Goal: Task Accomplishment & Management: Manage account settings

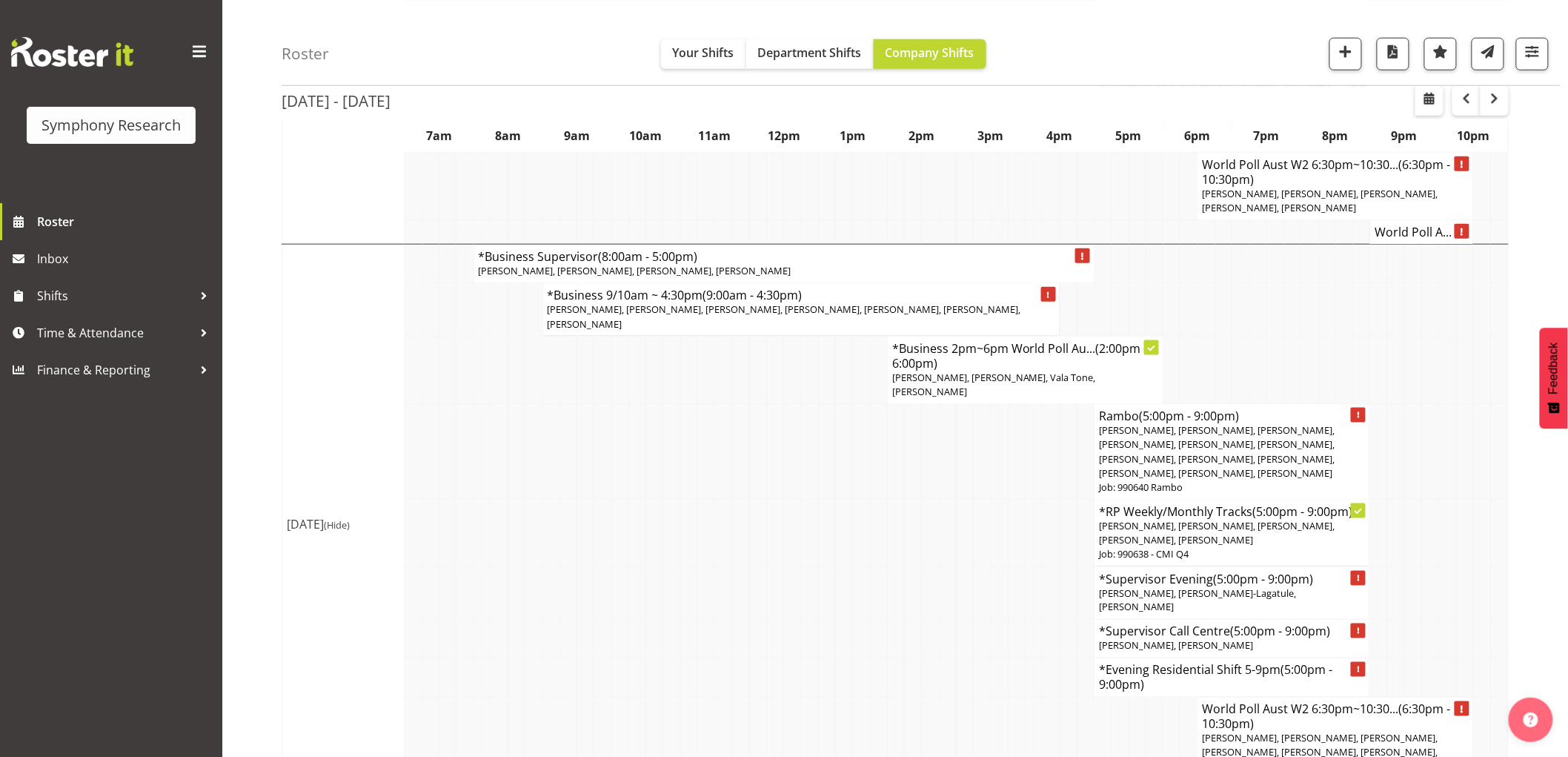
scroll to position [329, 0]
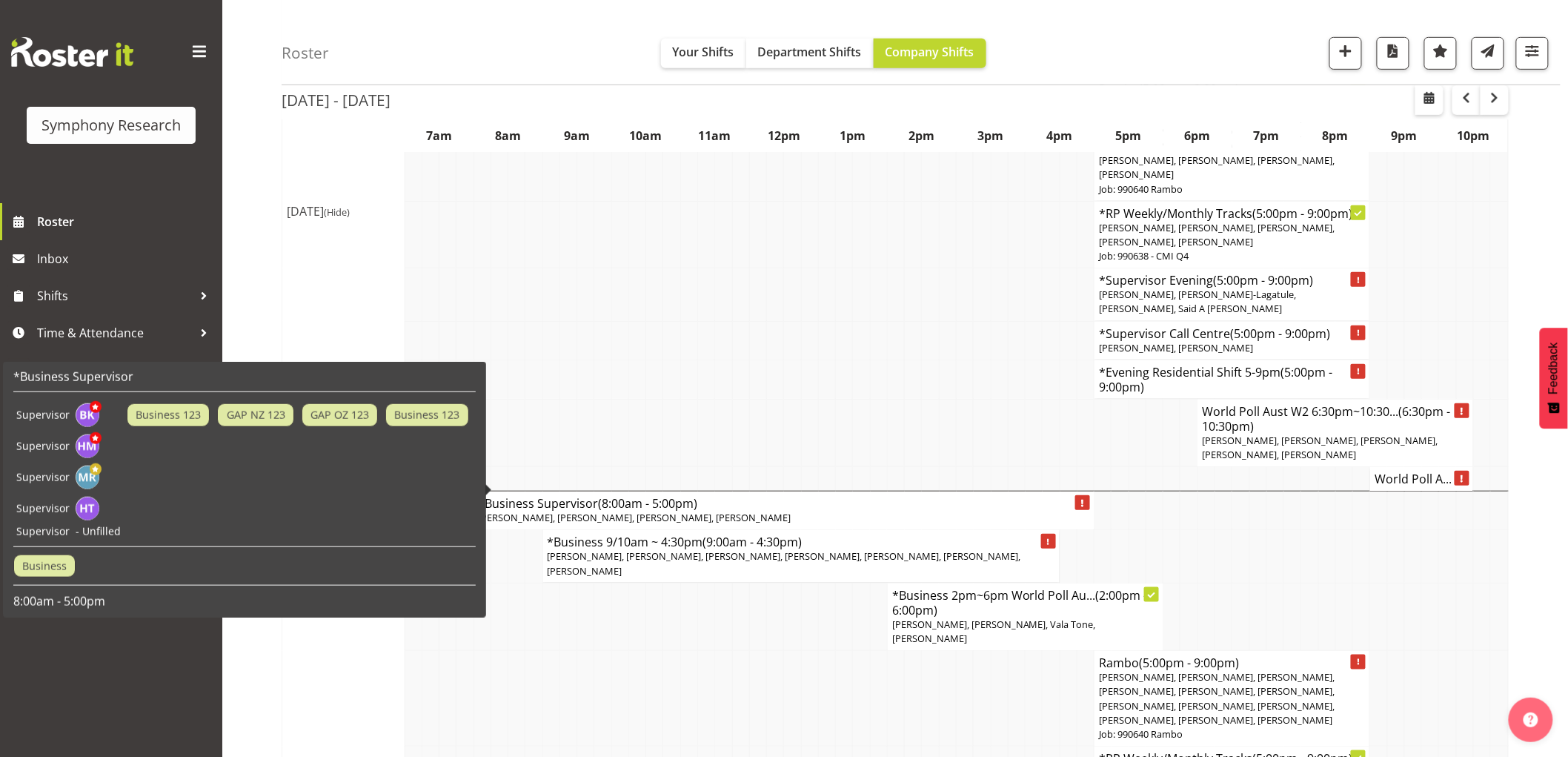
drag, startPoint x: 800, startPoint y: 308, endPoint x: 790, endPoint y: 326, distance: 20.6
click at [797, 321] on td at bounding box center [792, 340] width 17 height 38
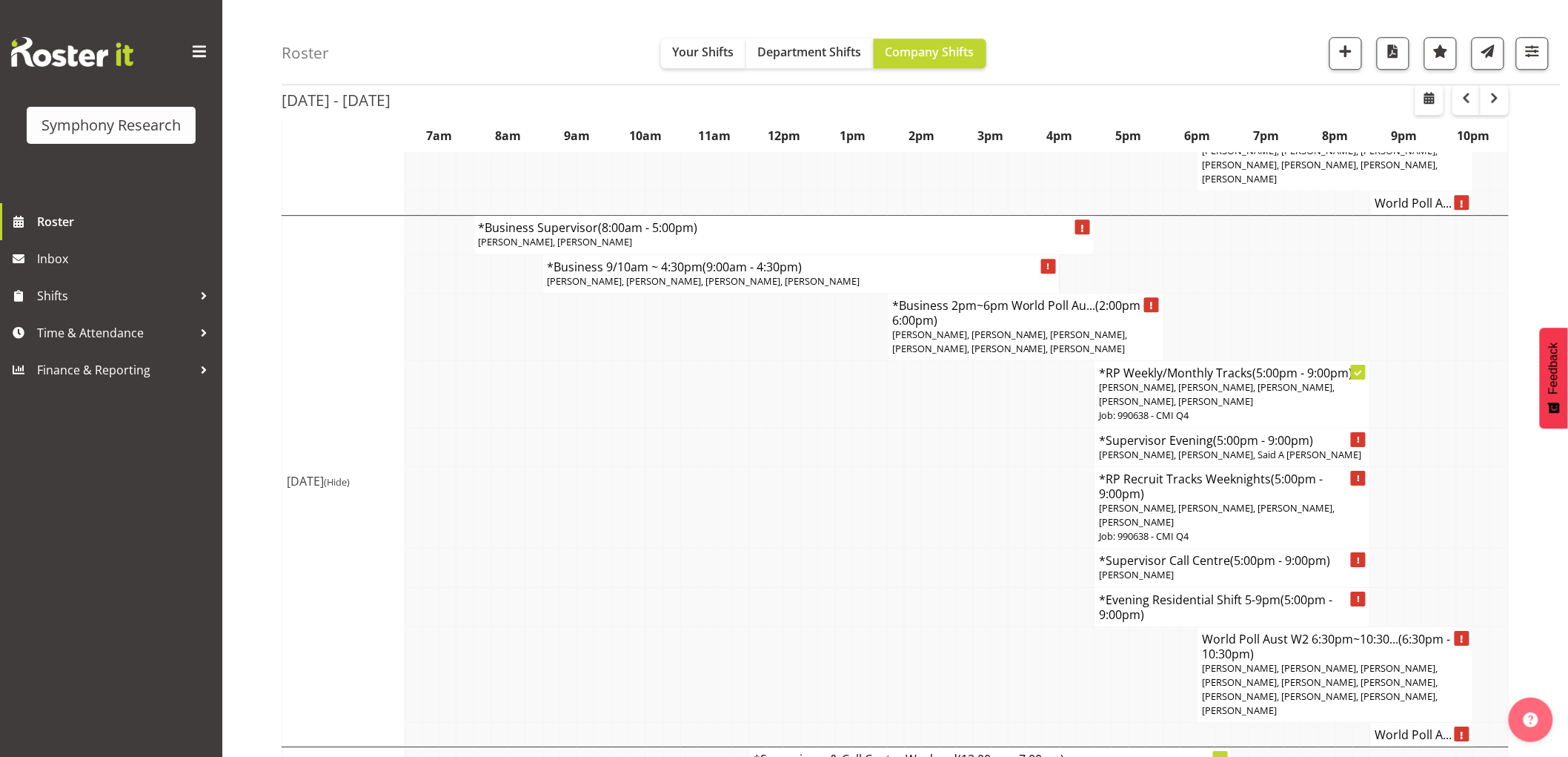
scroll to position [1839, 0]
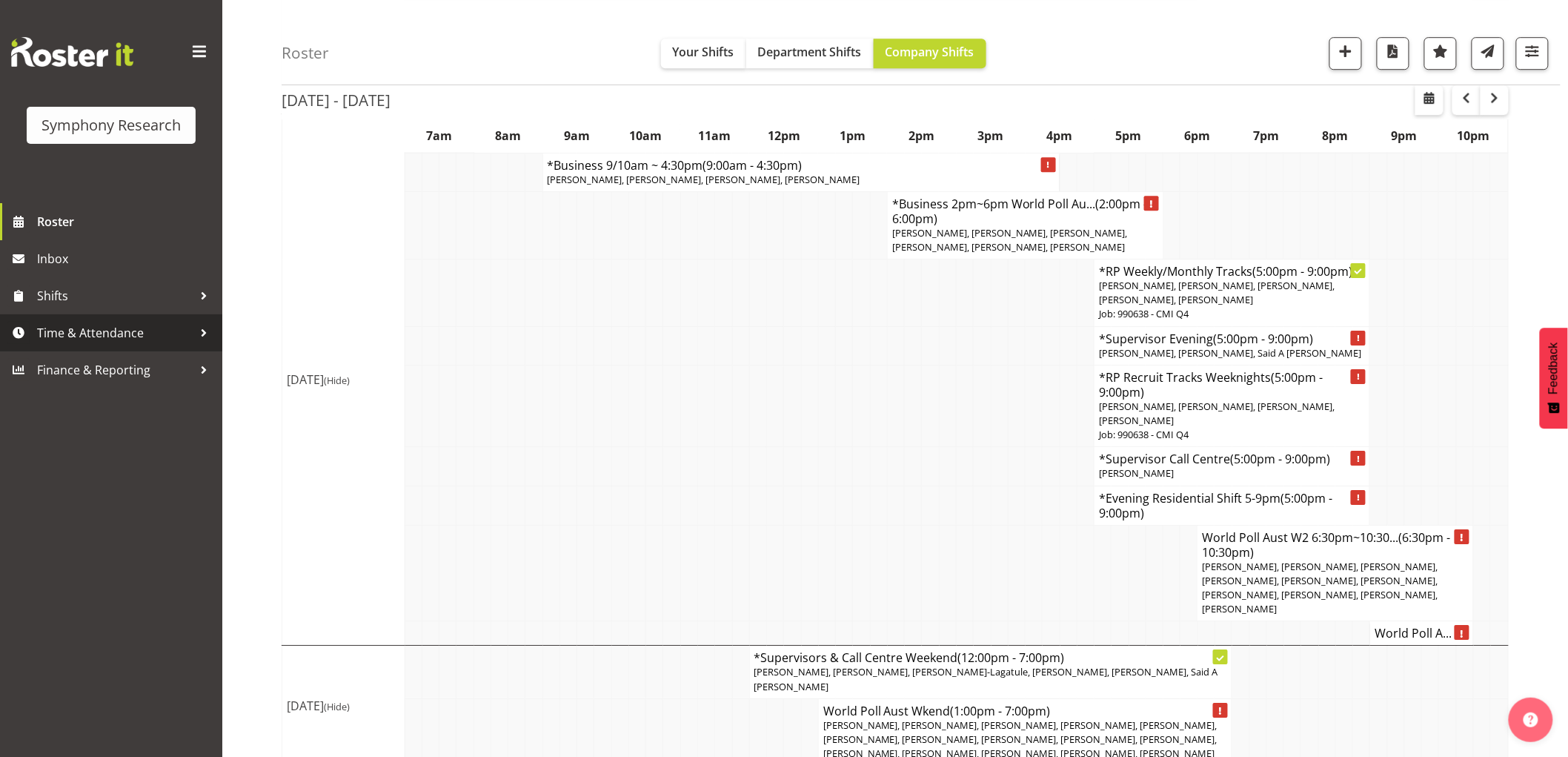
click at [94, 331] on span "Time & Attendance" at bounding box center [114, 332] width 155 height 22
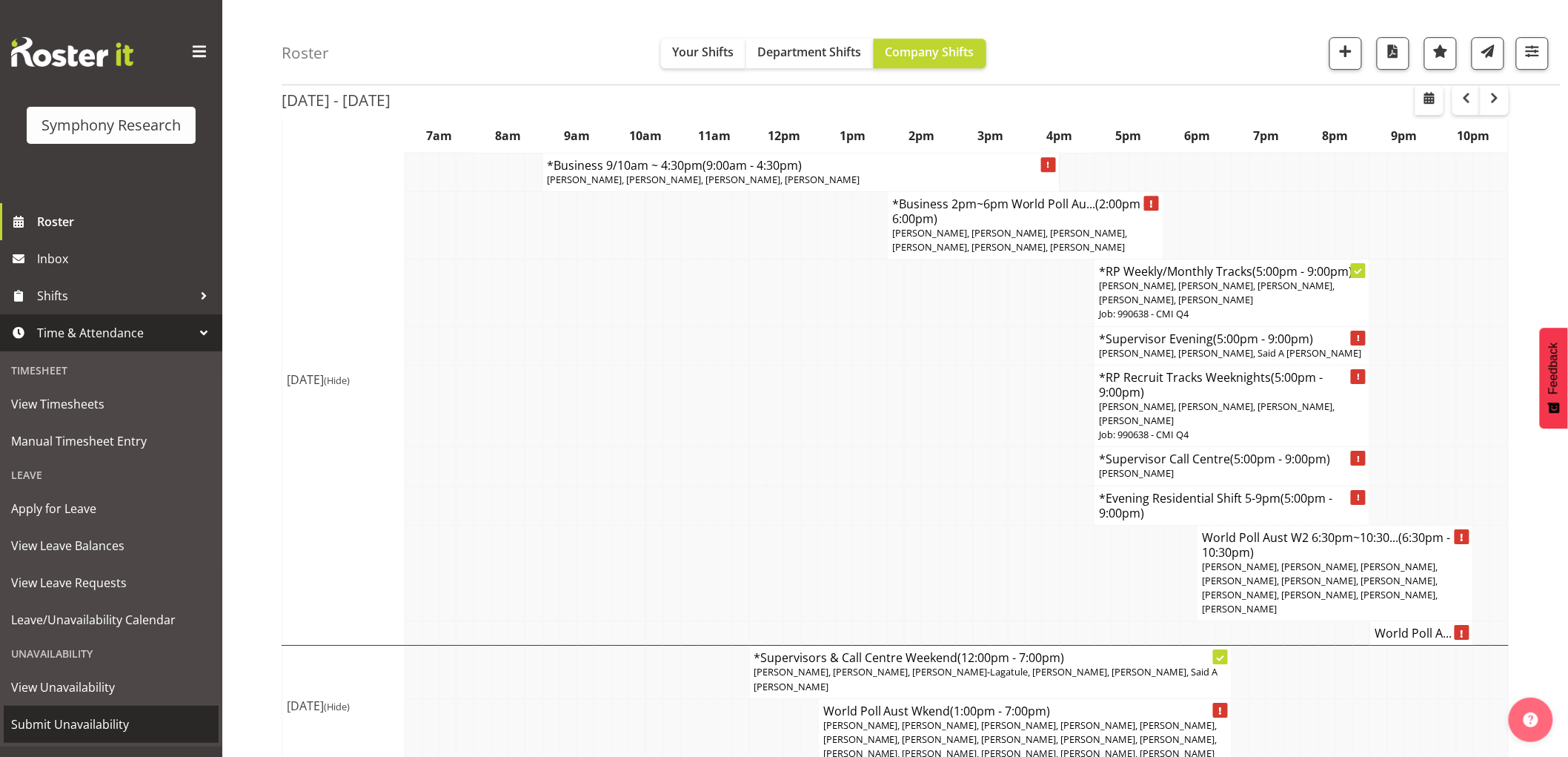
click at [129, 714] on span "Submit Unavailability" at bounding box center [111, 723] width 200 height 22
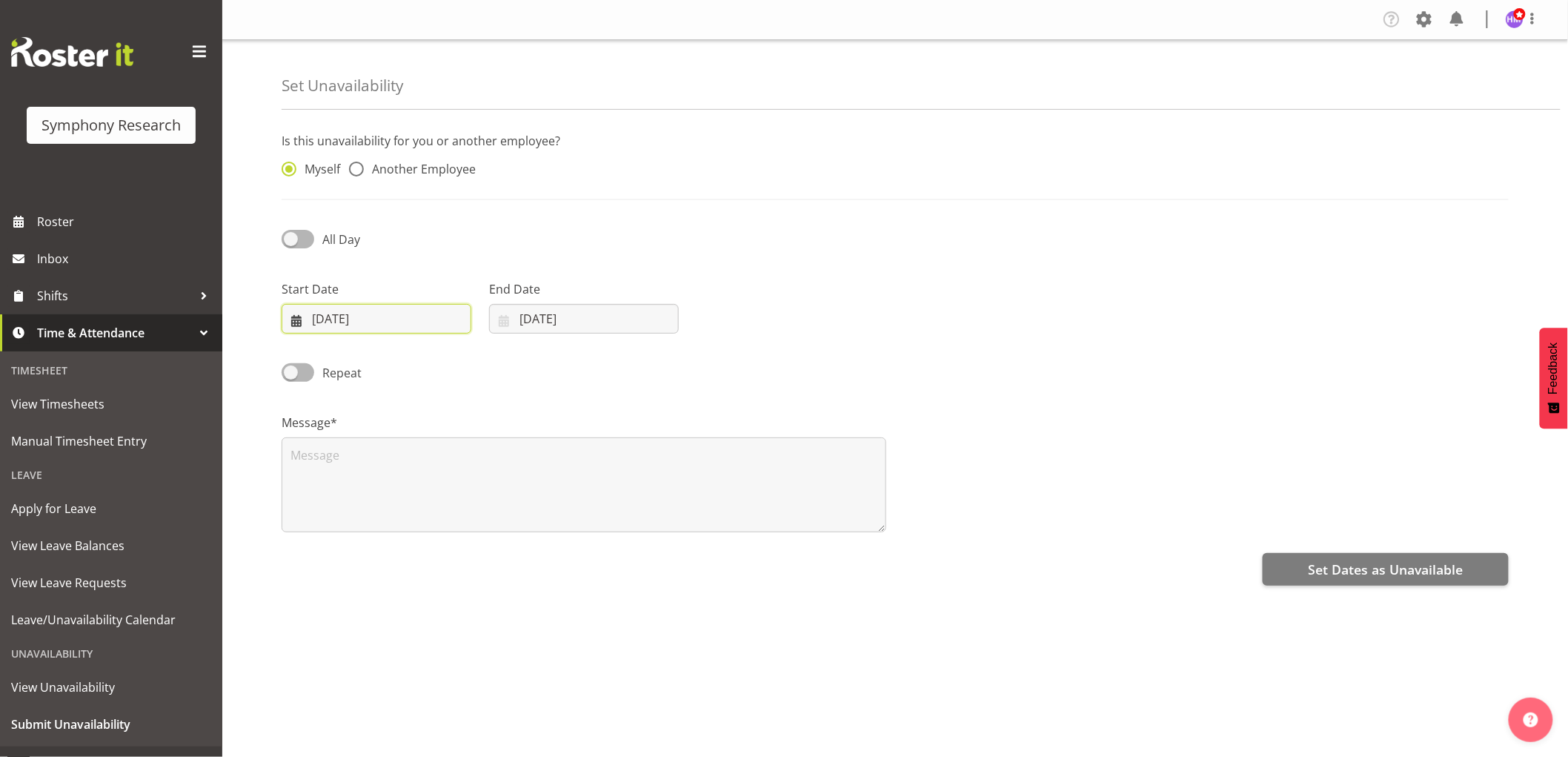
click at [359, 315] on input "[DATE]" at bounding box center [377, 318] width 190 height 30
click at [368, 498] on span "14" at bounding box center [370, 495] width 11 height 14
type input "[DATE]"
drag, startPoint x: 579, startPoint y: 317, endPoint x: 579, endPoint y: 360, distance: 43.0
click at [579, 317] on input "[DATE]" at bounding box center [584, 318] width 190 height 30
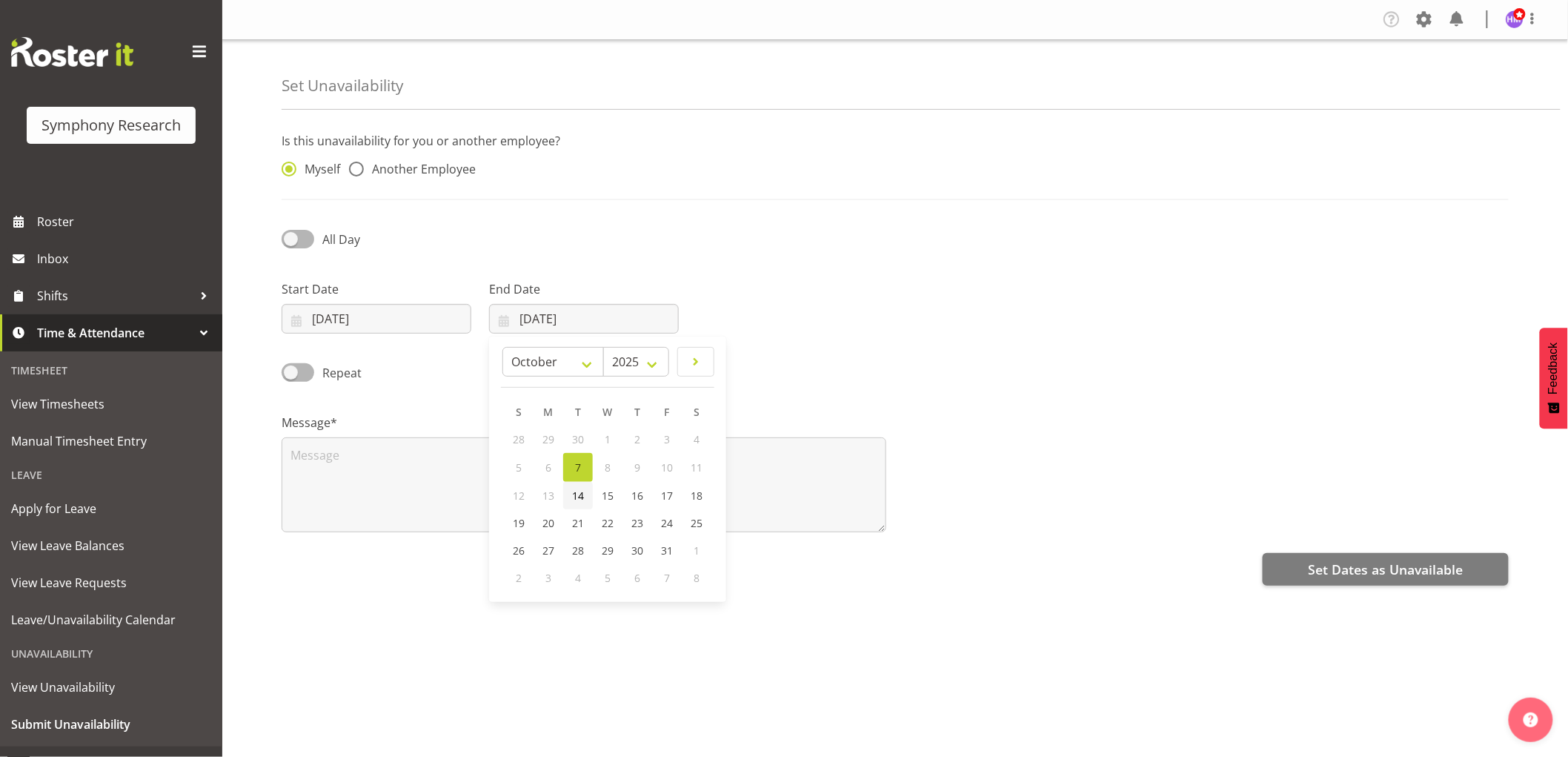
drag, startPoint x: 587, startPoint y: 491, endPoint x: 574, endPoint y: 482, distance: 15.8
click at [586, 491] on link "14" at bounding box center [578, 495] width 30 height 28
type input "[DATE]"
click at [326, 224] on div "All Day" at bounding box center [428, 234] width 311 height 51
click at [307, 245] on span at bounding box center [298, 239] width 33 height 18
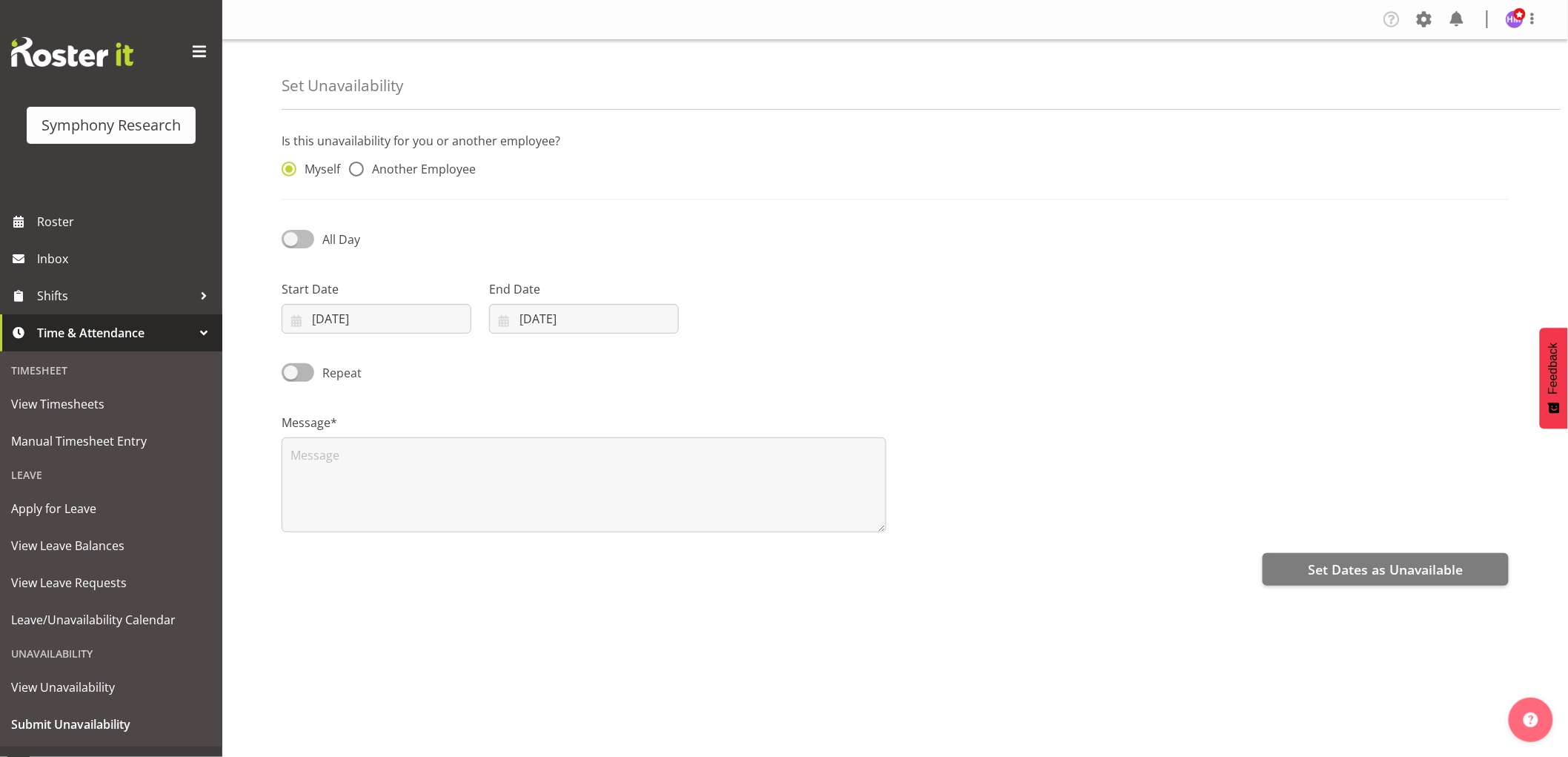
click at [291, 244] on input "All Day" at bounding box center [286, 239] width 10 height 10
checkbox input "true"
click at [727, 323] on input "13:24" at bounding box center [791, 318] width 190 height 30
drag, startPoint x: 799, startPoint y: 359, endPoint x: 831, endPoint y: 361, distance: 32.1
click at [799, 359] on select "00 01 02 03 04 05 06 07 08 09 10 11 12 13 14 15 16 17 18 19 20 21 22 23" at bounding box center [797, 357] width 34 height 30
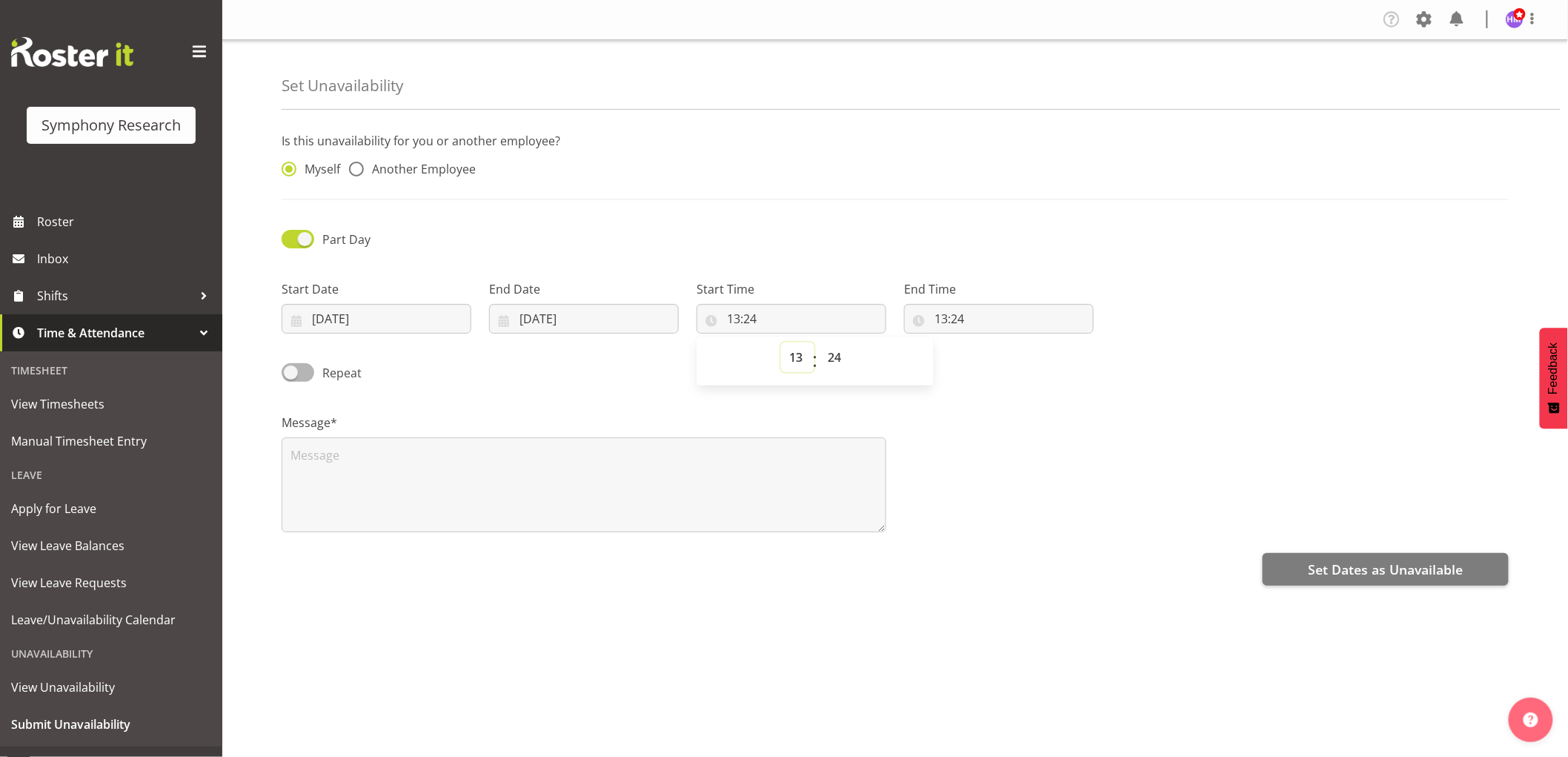
select select "17"
click at [781, 342] on select "00 01 02 03 04 05 06 07 08 09 10 11 12 13 14 15 16 17 18 19 20 21 22 23" at bounding box center [797, 357] width 34 height 30
type input "17:24"
click at [831, 361] on select "00 01 02 03 04 05 06 07 08 09 10 11 12 13 14 15 16 17 18 19 20 21 22 23 24 25 2…" at bounding box center [836, 357] width 34 height 30
select select "1"
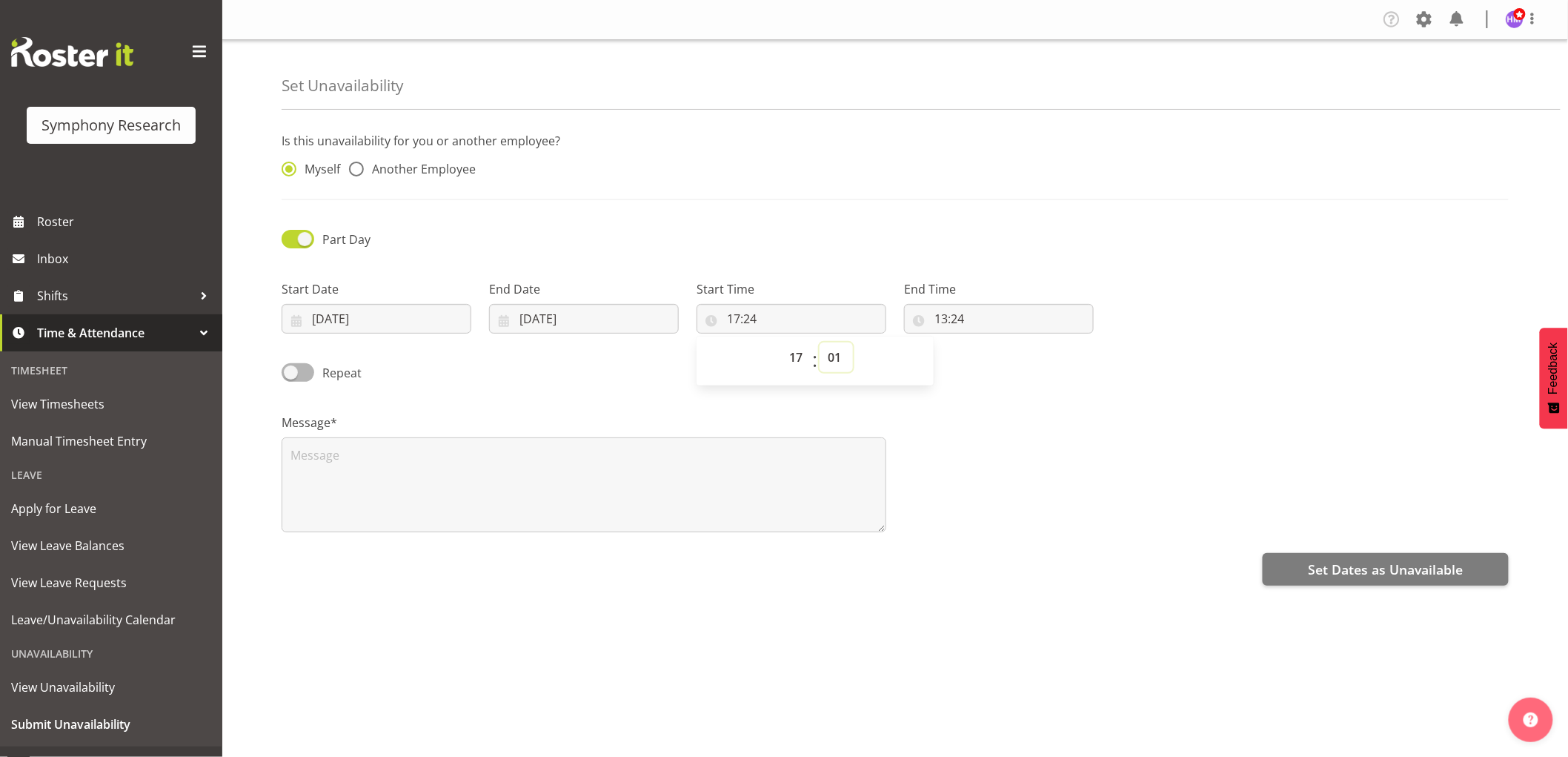
click at [820, 342] on select "00 01 02 03 04 05 06 07 08 09 10 11 12 13 14 15 16 17 18 19 20 21 22 23 24 25 2…" at bounding box center [836, 357] width 34 height 30
type input "17:01"
click at [945, 318] on input "13:24" at bounding box center [999, 318] width 190 height 30
drag, startPoint x: 1006, startPoint y: 356, endPoint x: 1008, endPoint y: 380, distance: 24.1
click at [1006, 357] on select "00 01 02 03 04 05 06 07 08 09 10 11 12 13 14 15 16 17 18 19 20 21 22 23" at bounding box center [1006, 357] width 34 height 30
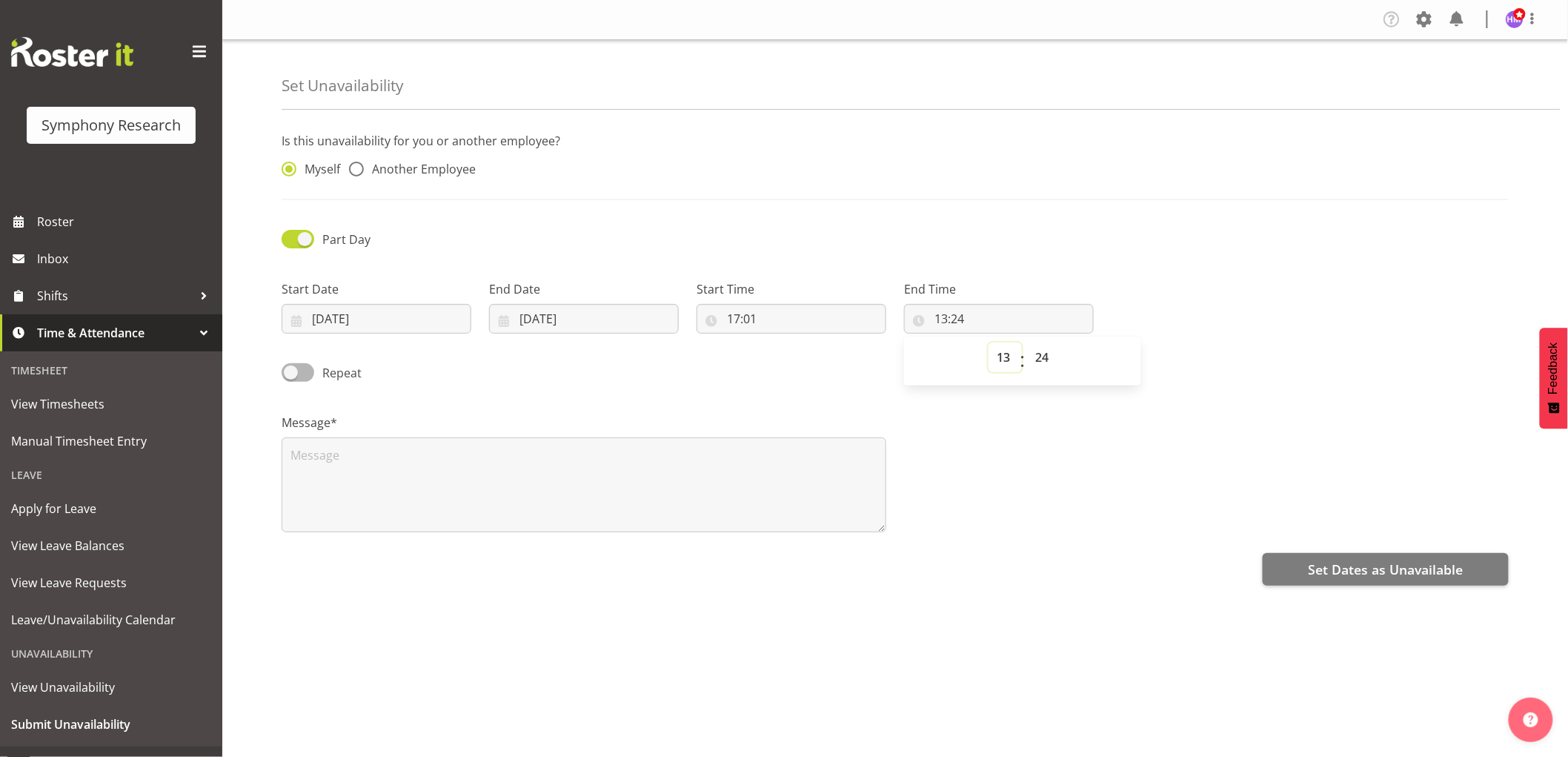
select select "23"
click at [989, 342] on select "00 01 02 03 04 05 06 07 08 09 10 11 12 13 14 15 16 17 18 19 20 21 22 23" at bounding box center [1006, 357] width 34 height 30
type input "23:24"
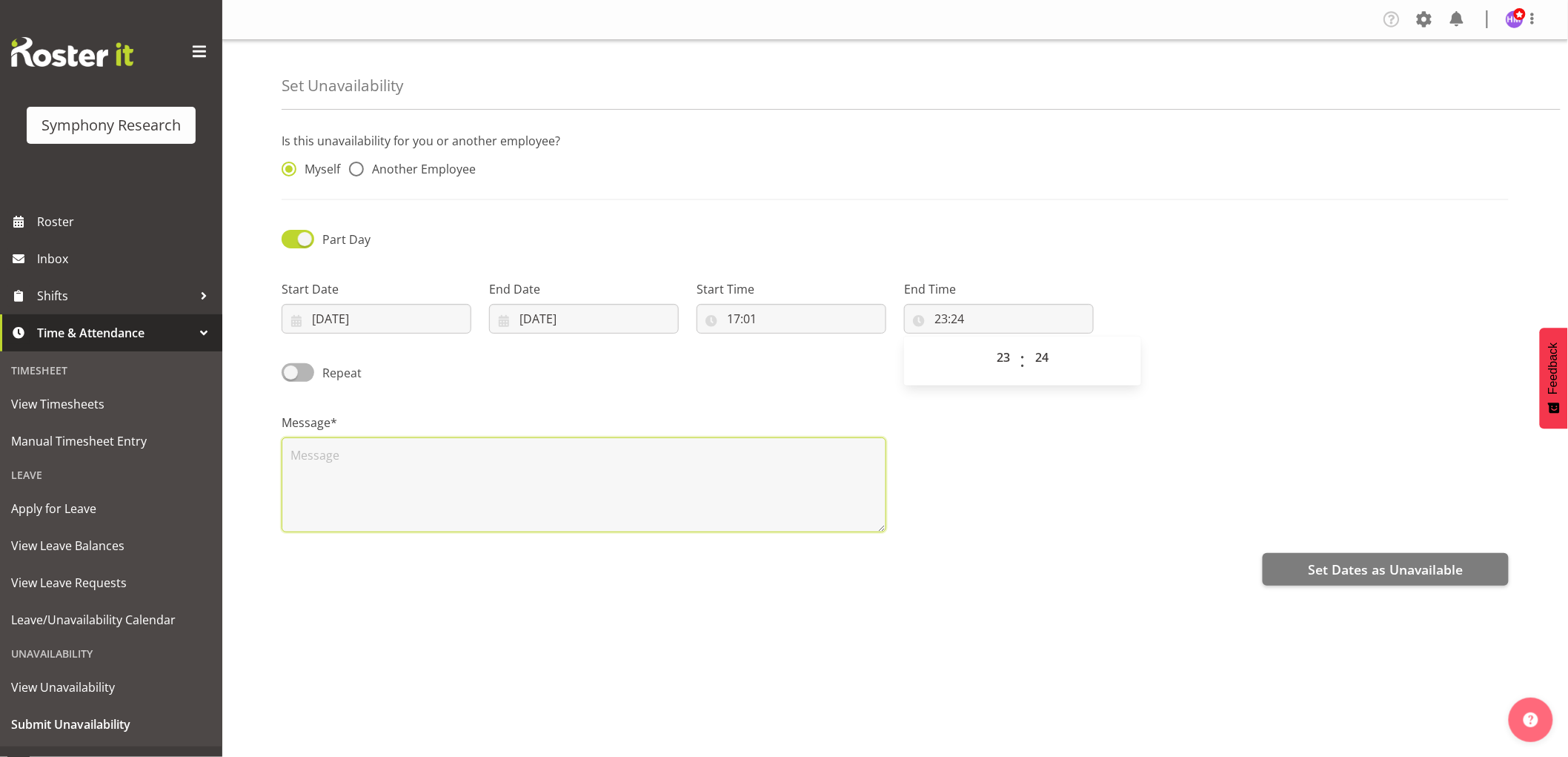
click at [598, 504] on textarea at bounding box center [584, 485] width 605 height 95
type textarea "5"
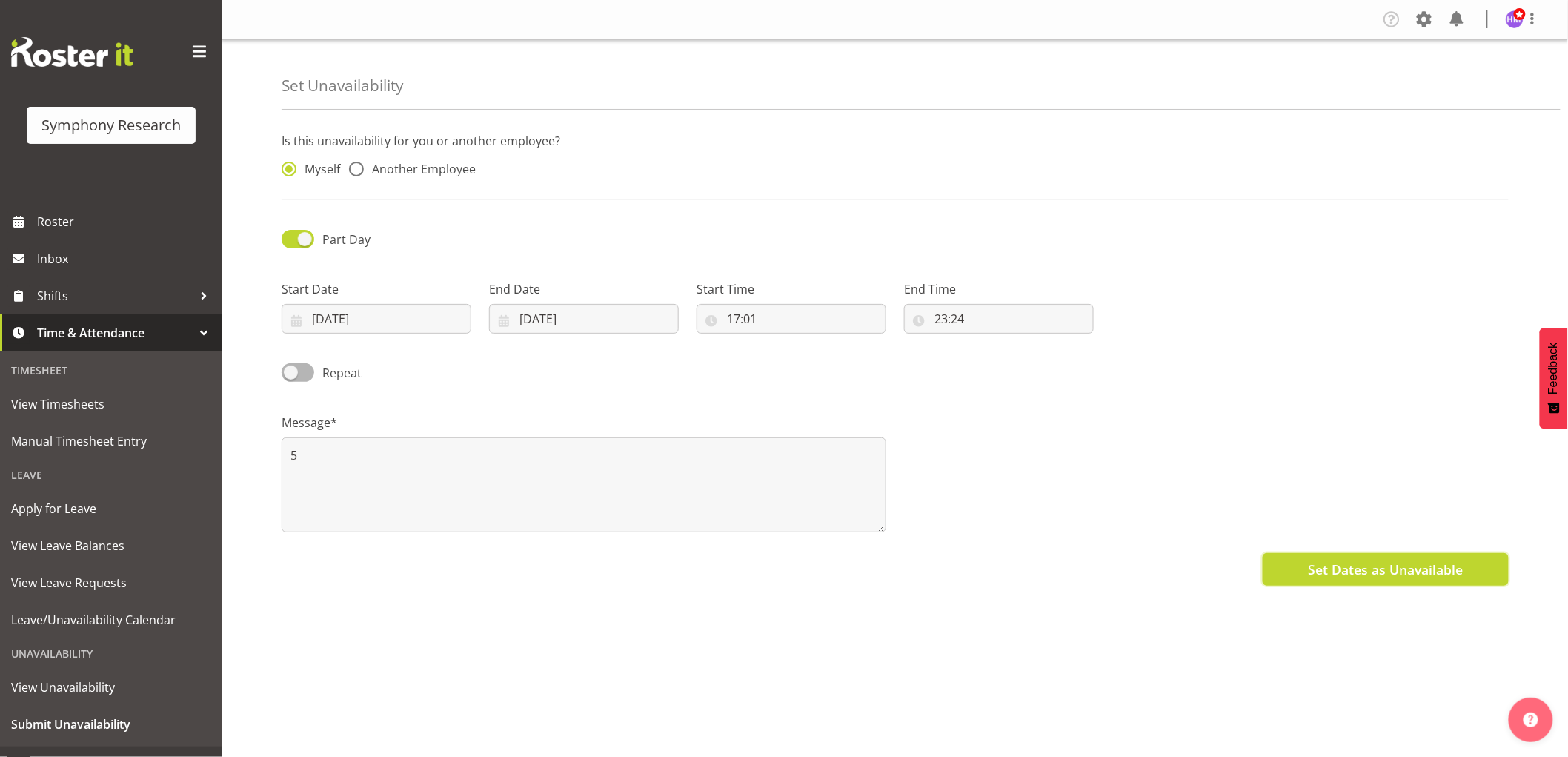
click at [1326, 574] on span "Set Dates as Unavailable" at bounding box center [1385, 569] width 155 height 19
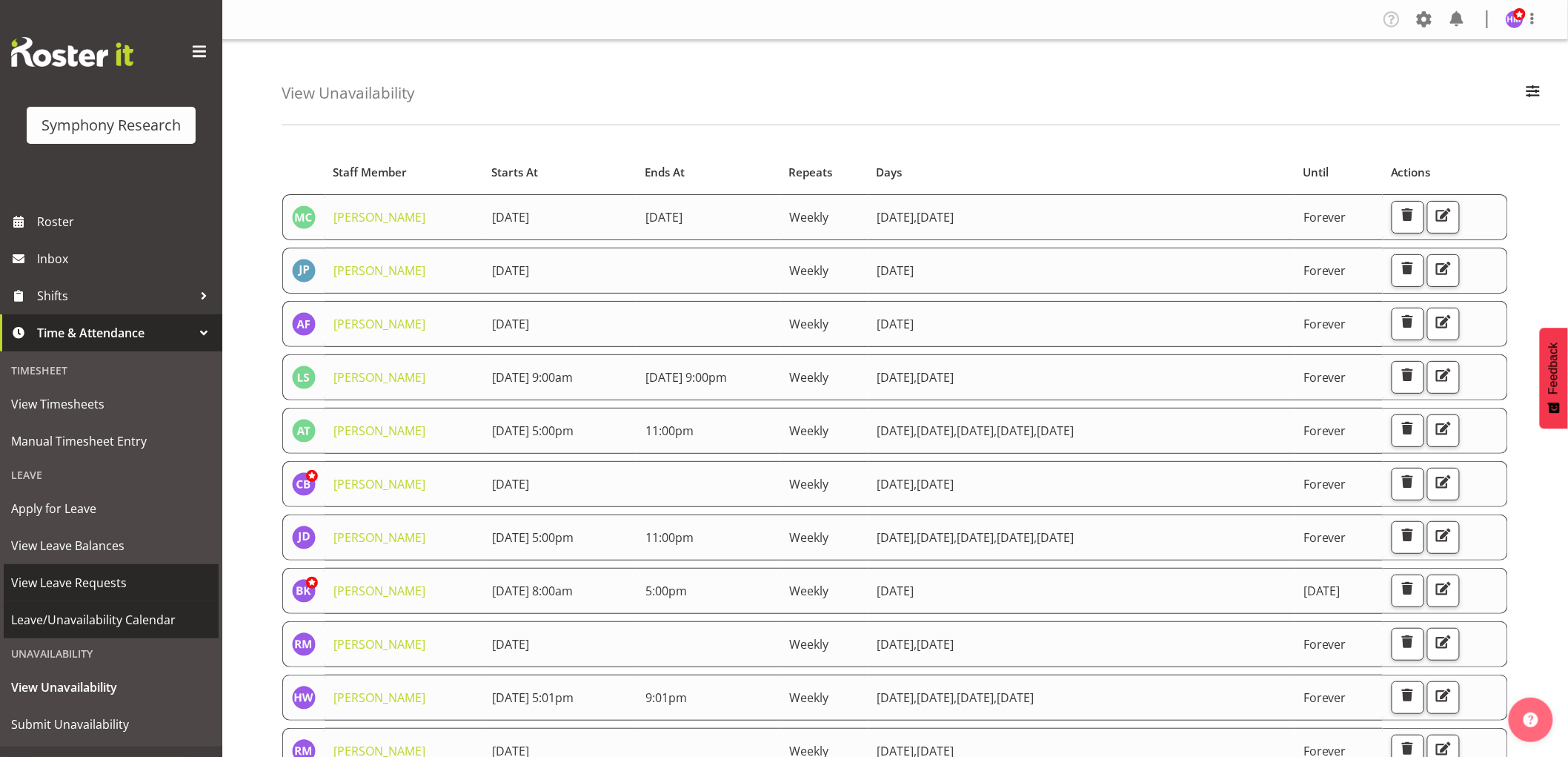
scroll to position [26, 0]
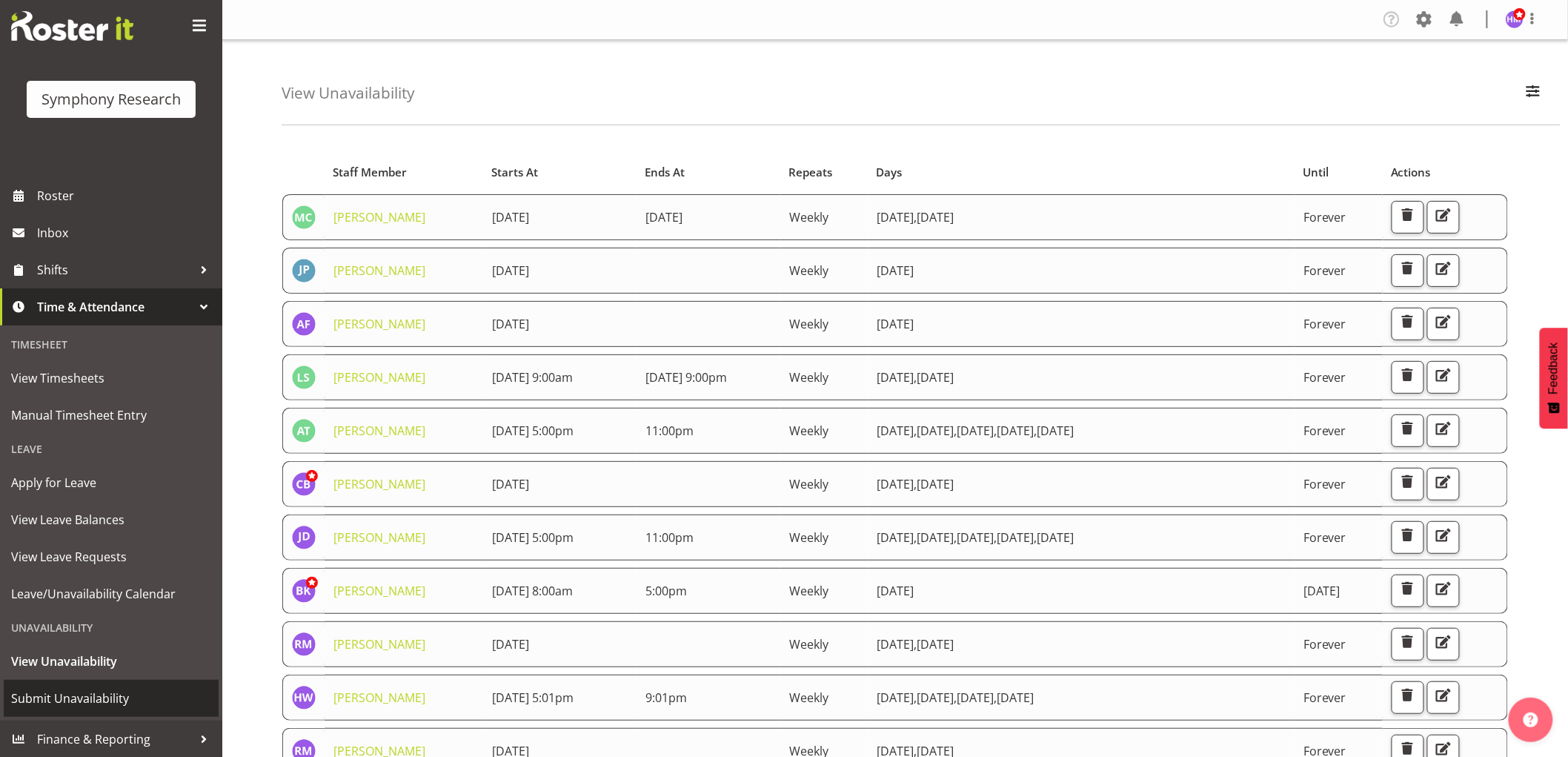
click at [112, 705] on span "Submit Unavailability" at bounding box center [111, 698] width 200 height 22
